Goal: Transaction & Acquisition: Purchase product/service

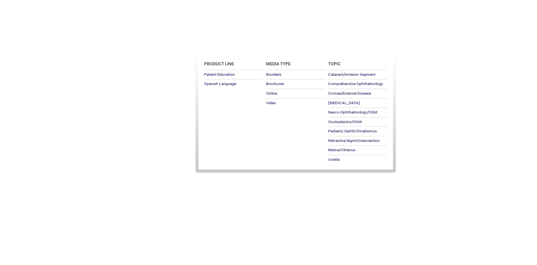
click at [218, 49] on span "Patient Education" at bounding box center [219, 49] width 39 height 5
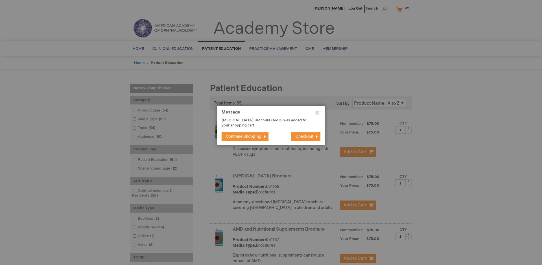
click at [243, 137] on span "Continue Shopping" at bounding box center [244, 136] width 36 height 5
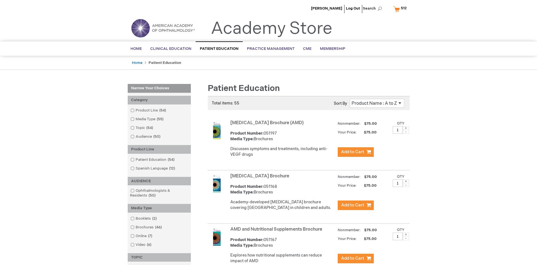
click at [278, 232] on link "AMD and Nutritional Supplements Brochure" at bounding box center [277, 229] width 92 height 5
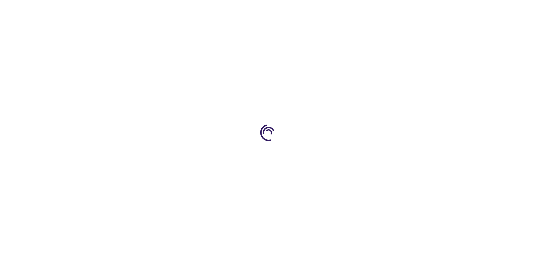
type input "1"
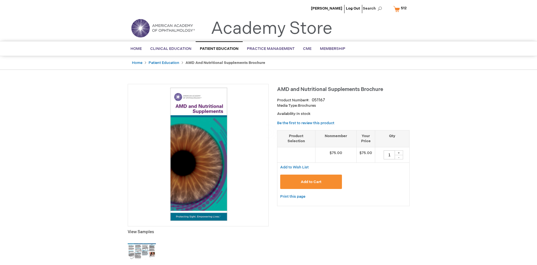
click at [311, 182] on span "Add to Cart" at bounding box center [311, 182] width 21 height 5
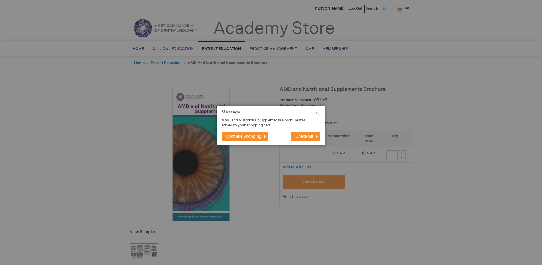
click at [243, 137] on span "Continue Shopping" at bounding box center [244, 136] width 36 height 5
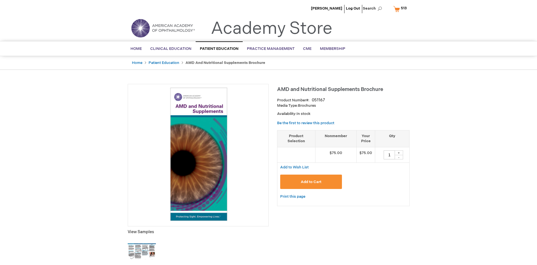
click at [401, 9] on span "513" at bounding box center [404, 8] width 6 height 5
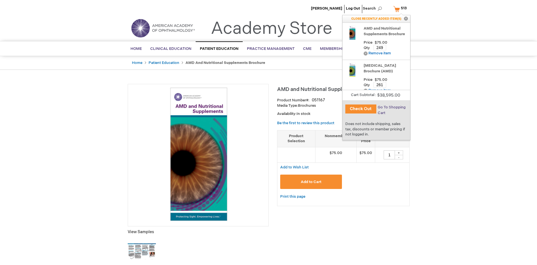
click at [392, 107] on span "Go To Shopping Cart" at bounding box center [392, 110] width 28 height 10
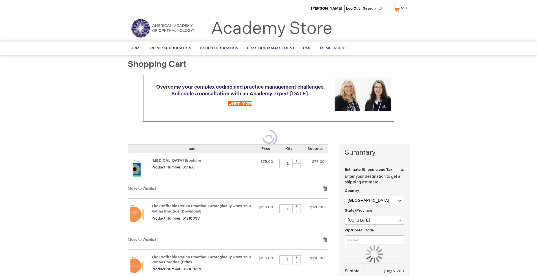
select select "US"
select select "41"
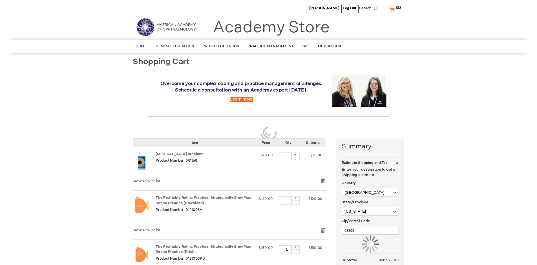
scroll to position [41, 0]
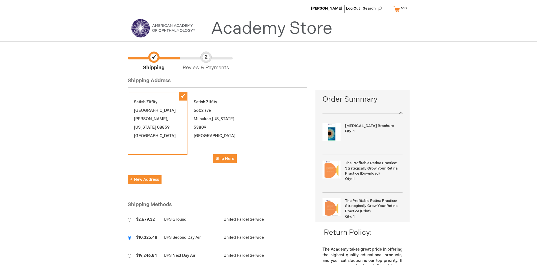
click at [129, 238] on input "radio" at bounding box center [130, 238] width 4 height 4
